Goal: Information Seeking & Learning: Learn about a topic

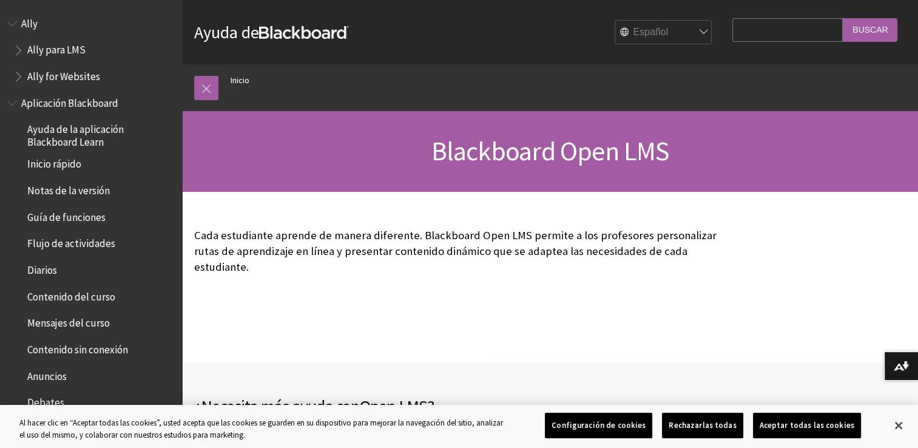
click at [256, 30] on link "Ayuda de Blackboard" at bounding box center [271, 32] width 155 height 22
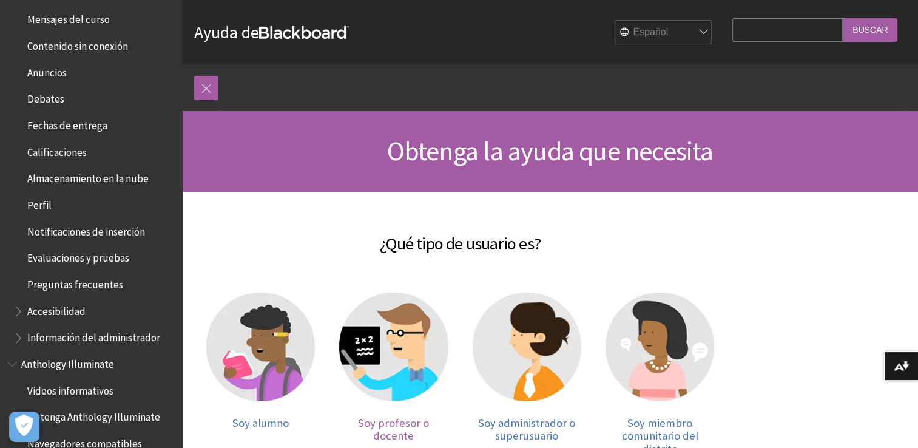
click at [387, 341] on img at bounding box center [393, 346] width 109 height 109
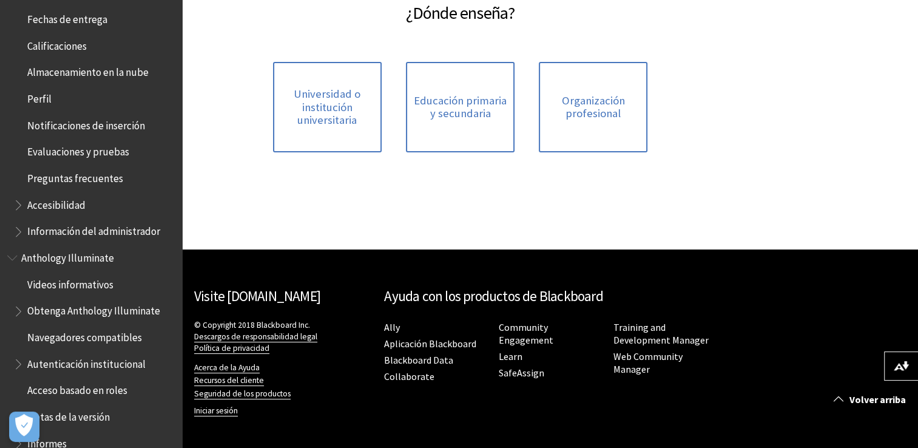
scroll to position [485, 0]
